Goal: Task Accomplishment & Management: Manage account settings

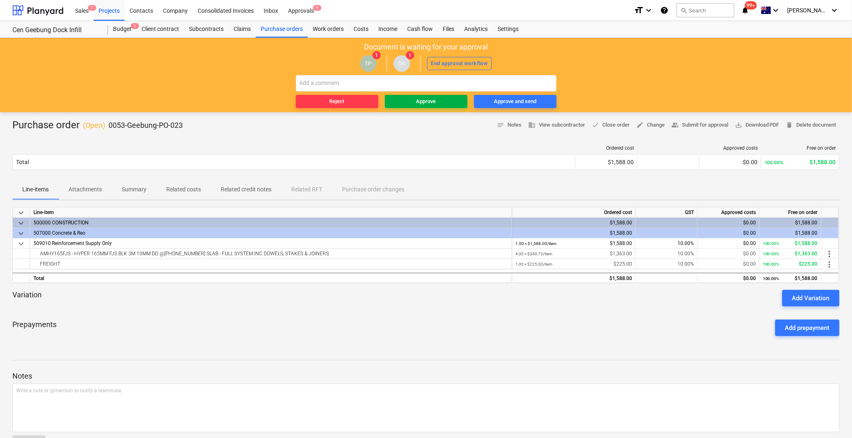
click at [423, 102] on div "Approve" at bounding box center [426, 101] width 20 height 9
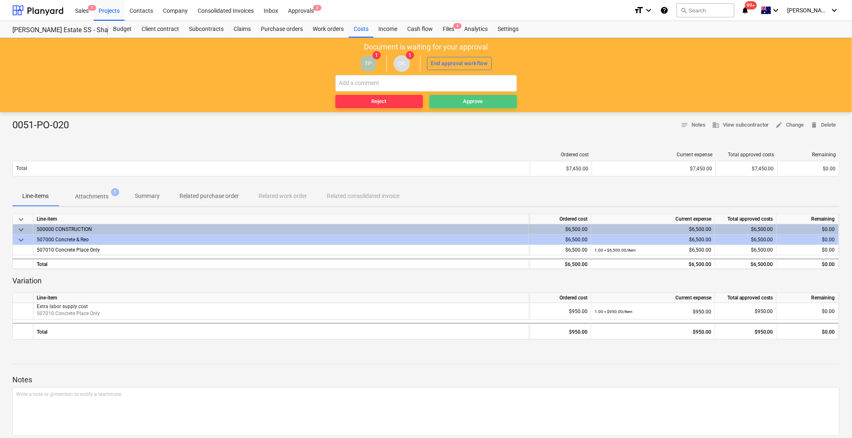
click at [448, 106] on button "Approve" at bounding box center [472, 101] width 87 height 13
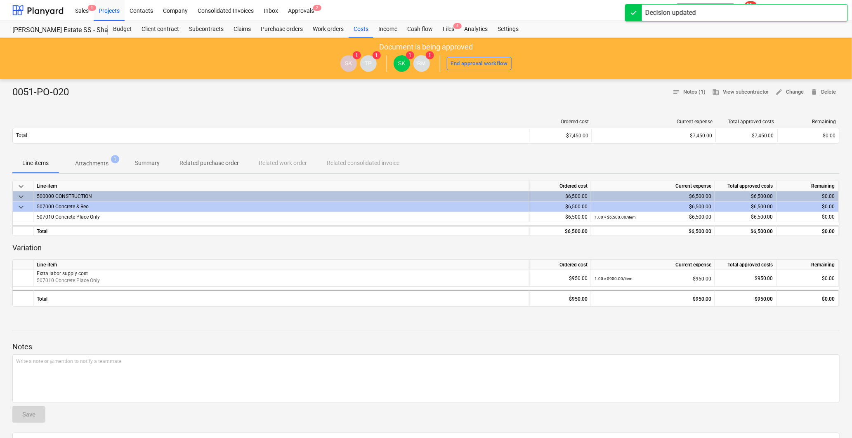
click at [107, 163] on p "Attachments" at bounding box center [91, 163] width 33 height 9
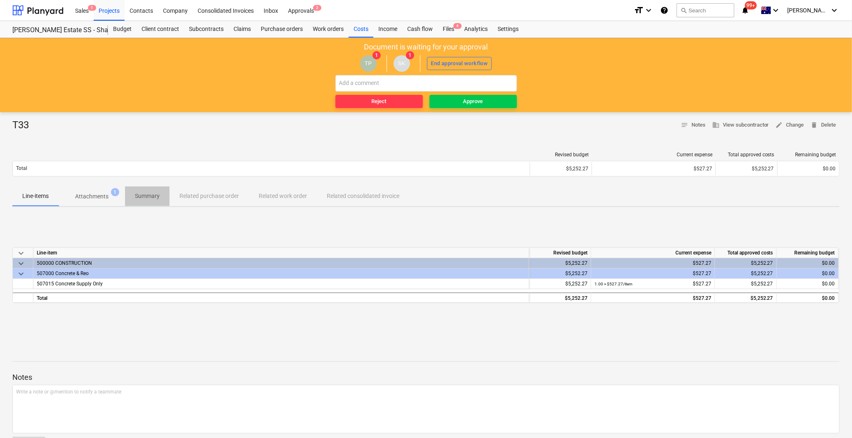
click at [134, 193] on span "Summary" at bounding box center [147, 196] width 45 height 14
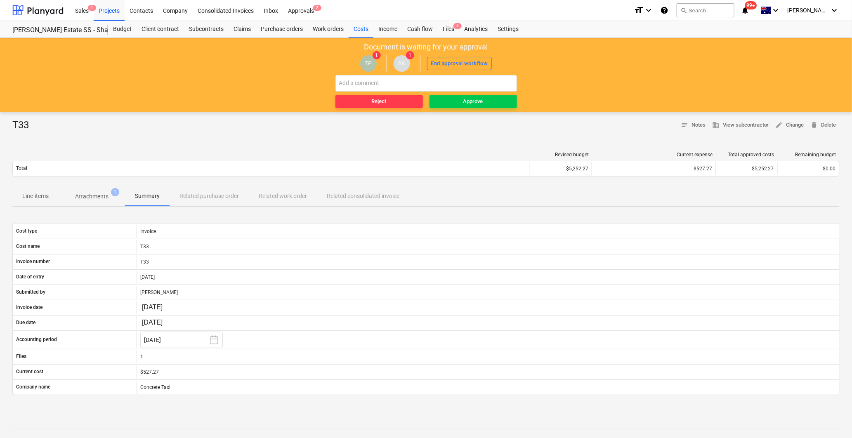
click at [104, 205] on button "Attachments 1" at bounding box center [92, 196] width 66 height 20
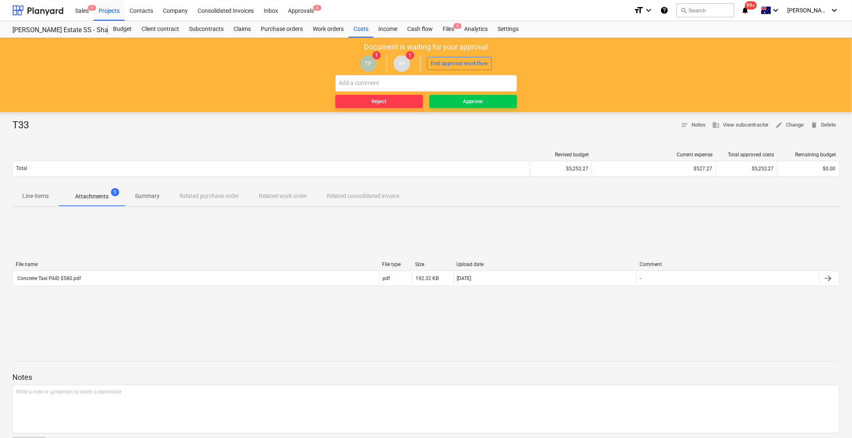
click at [31, 183] on div "Revised budget Current expense Total approved costs Remaining budget Total $5,2…" at bounding box center [425, 165] width 827 height 41
click at [38, 193] on p "Line-items" at bounding box center [35, 196] width 26 height 9
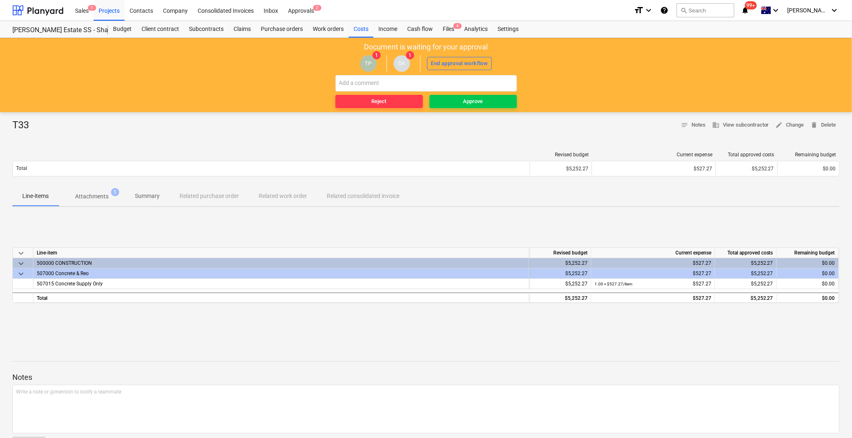
click at [441, 111] on div "Document is waiting for your approval TP 1 SK 1 End approval workflow Reject Ap…" at bounding box center [426, 75] width 852 height 74
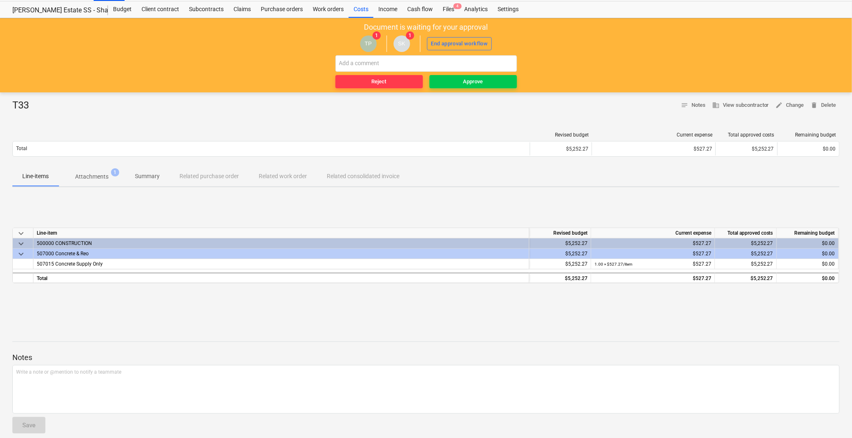
scroll to position [28, 0]
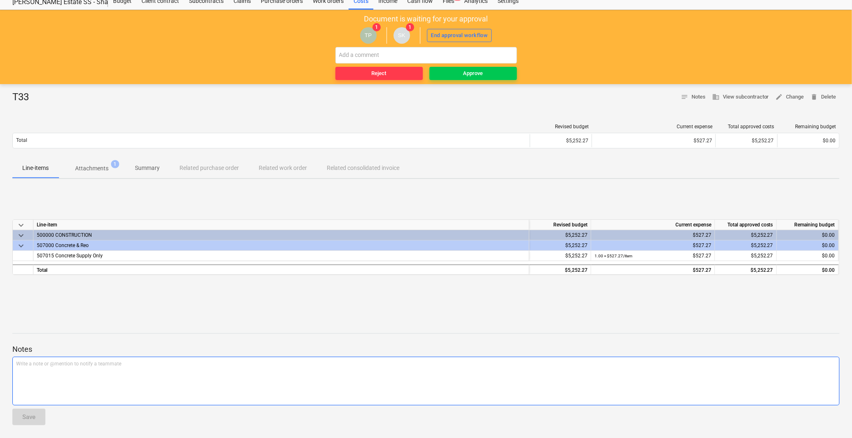
click at [150, 368] on div "Write a note or @mention to notify a teammate ﻿" at bounding box center [425, 381] width 827 height 49
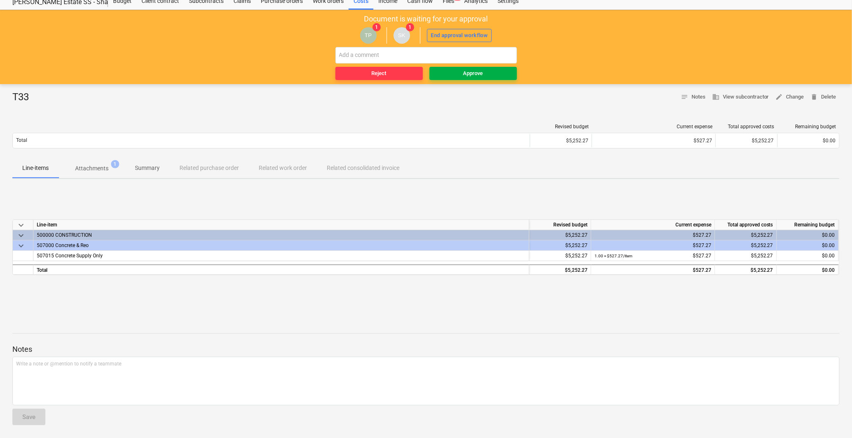
click at [467, 69] on div "Approve" at bounding box center [473, 73] width 20 height 9
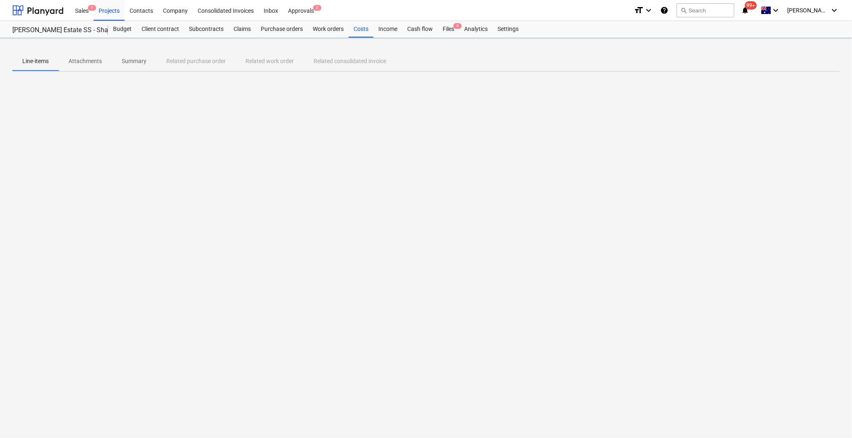
scroll to position [0, 0]
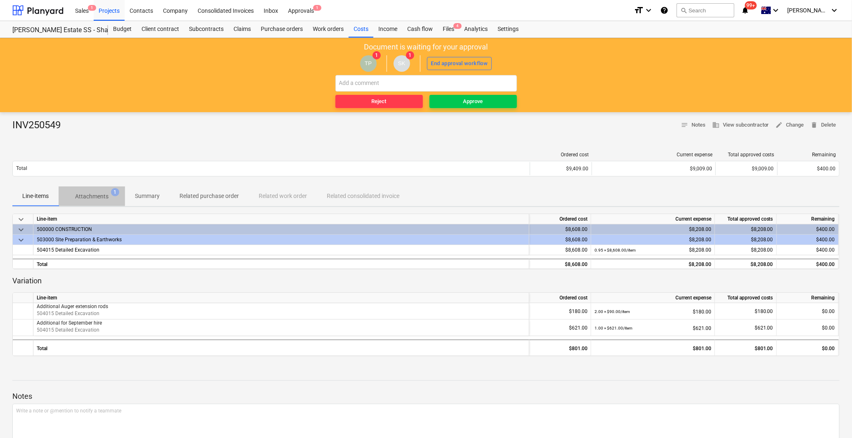
click at [110, 197] on span "Attachments 1" at bounding box center [91, 196] width 47 height 9
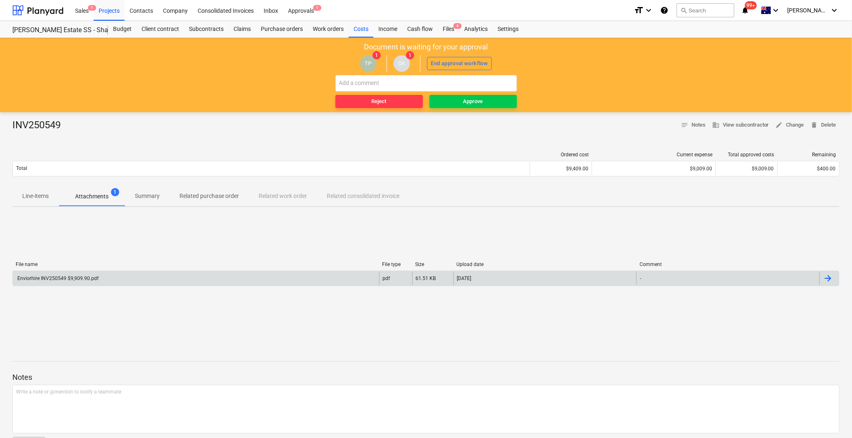
click at [109, 277] on div "Enviorhire INV250549 $9,909.90.pdf" at bounding box center [196, 278] width 366 height 13
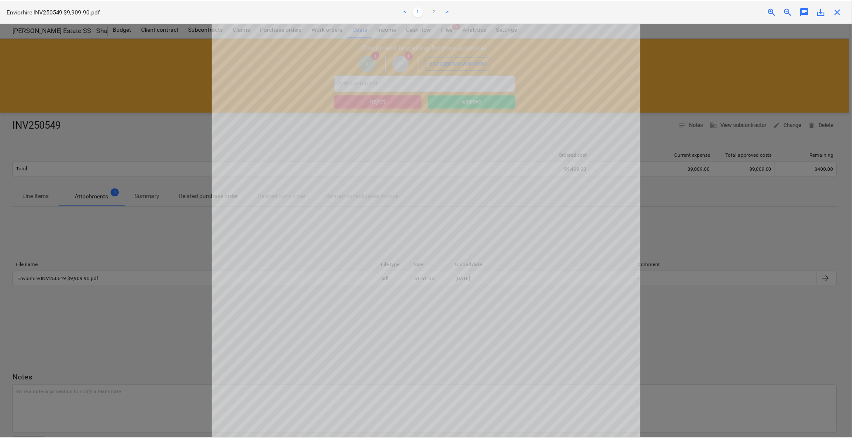
scroll to position [137, 0]
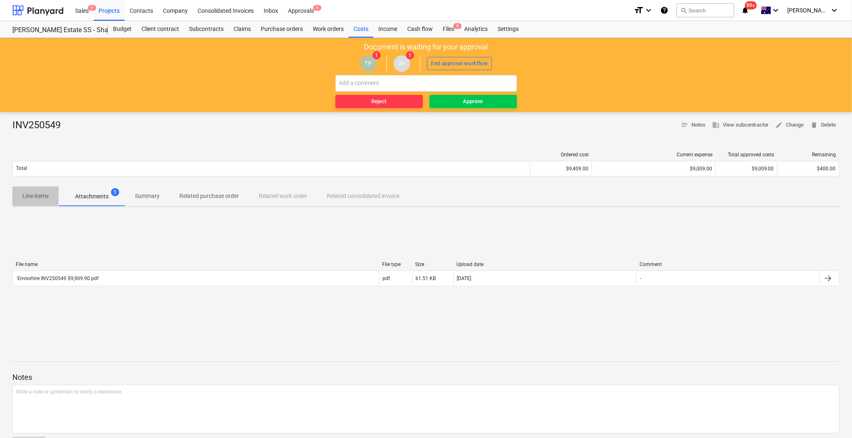
click at [50, 196] on span "Line-items" at bounding box center [35, 196] width 46 height 14
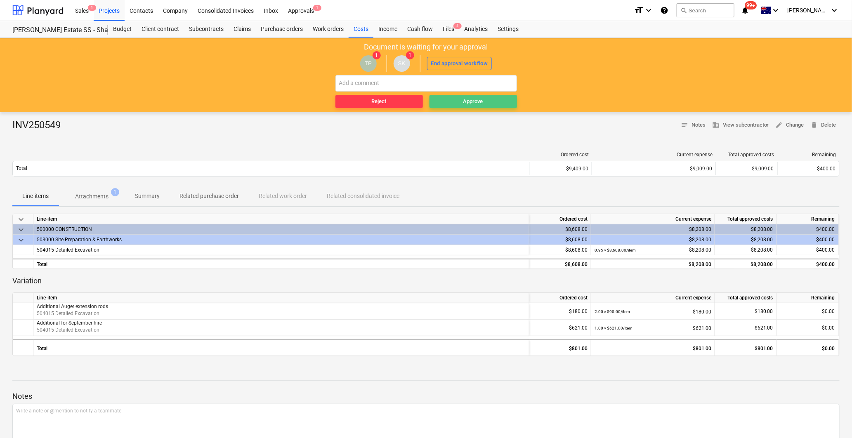
click at [468, 97] on div "Approve" at bounding box center [473, 101] width 20 height 9
